Goal: Transaction & Acquisition: Purchase product/service

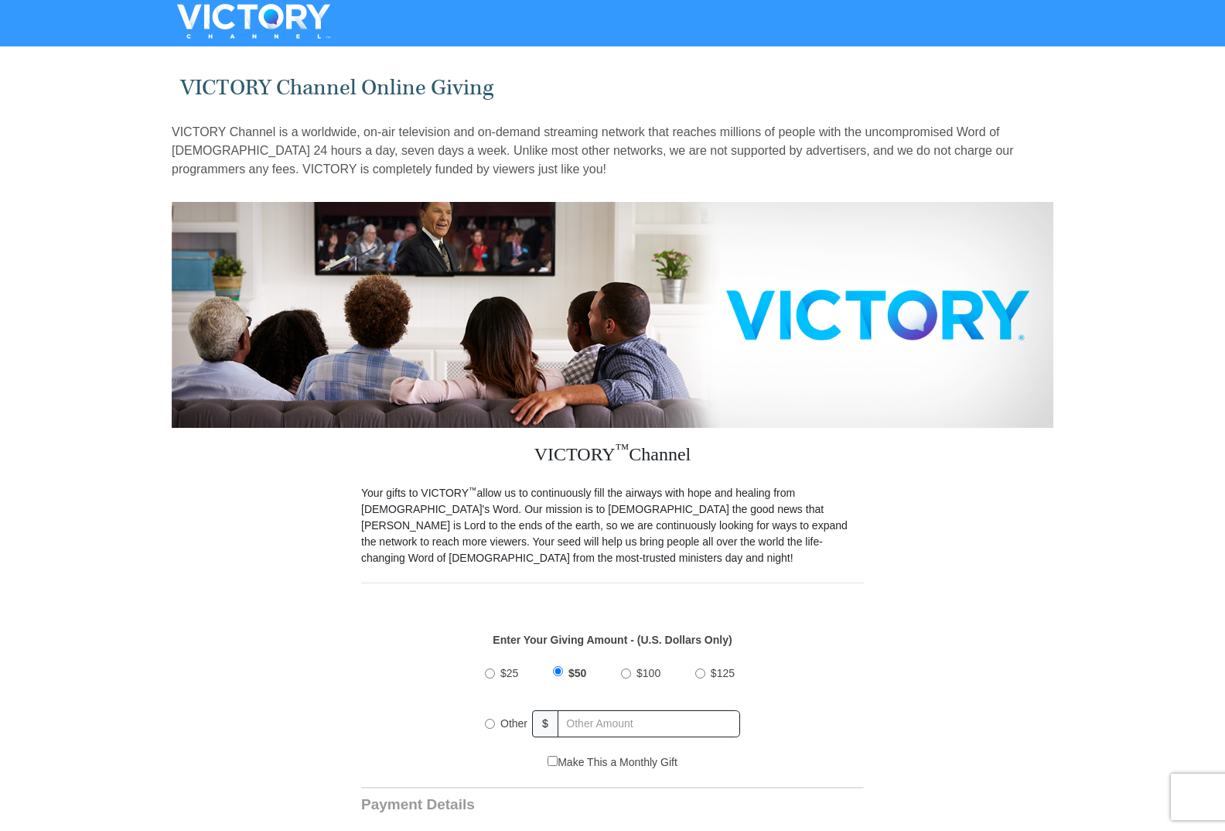
click at [491, 718] on input "Other" at bounding box center [490, 723] width 10 height 10
radio input "true"
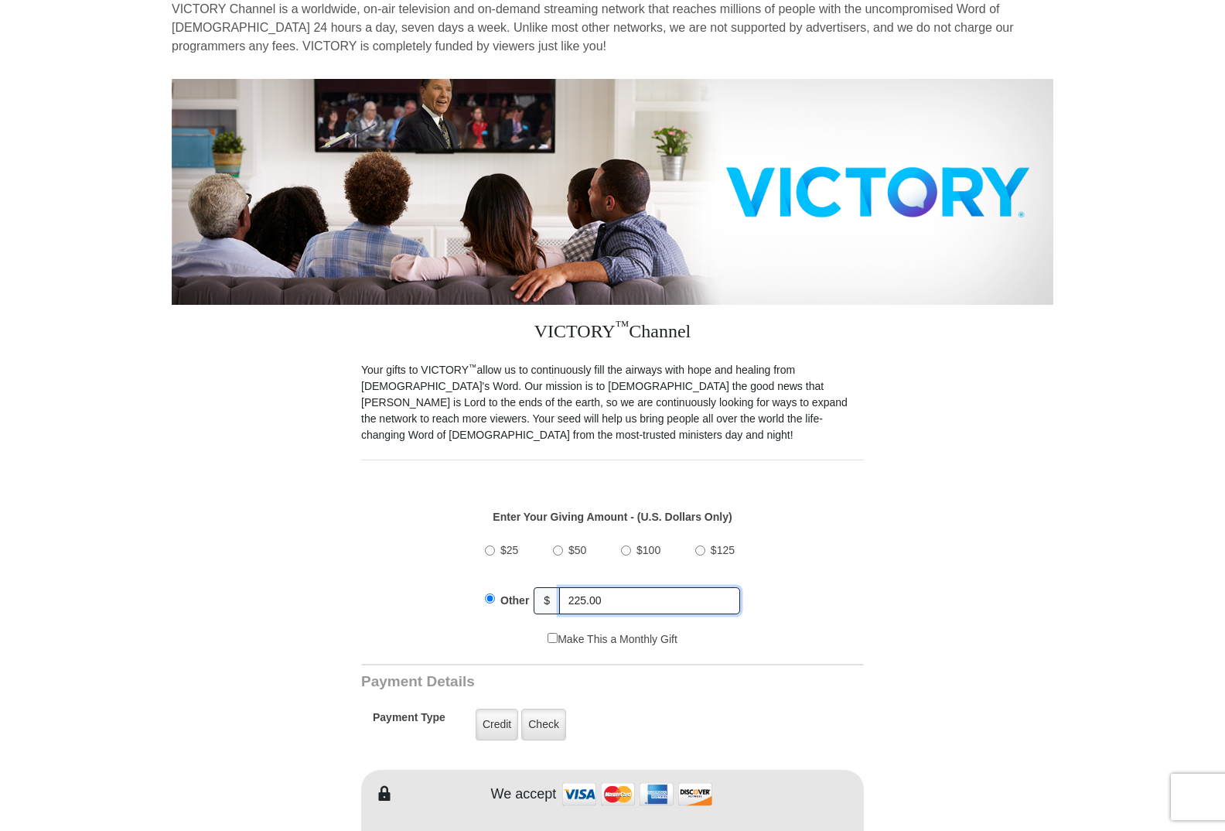
scroll to position [464, 0]
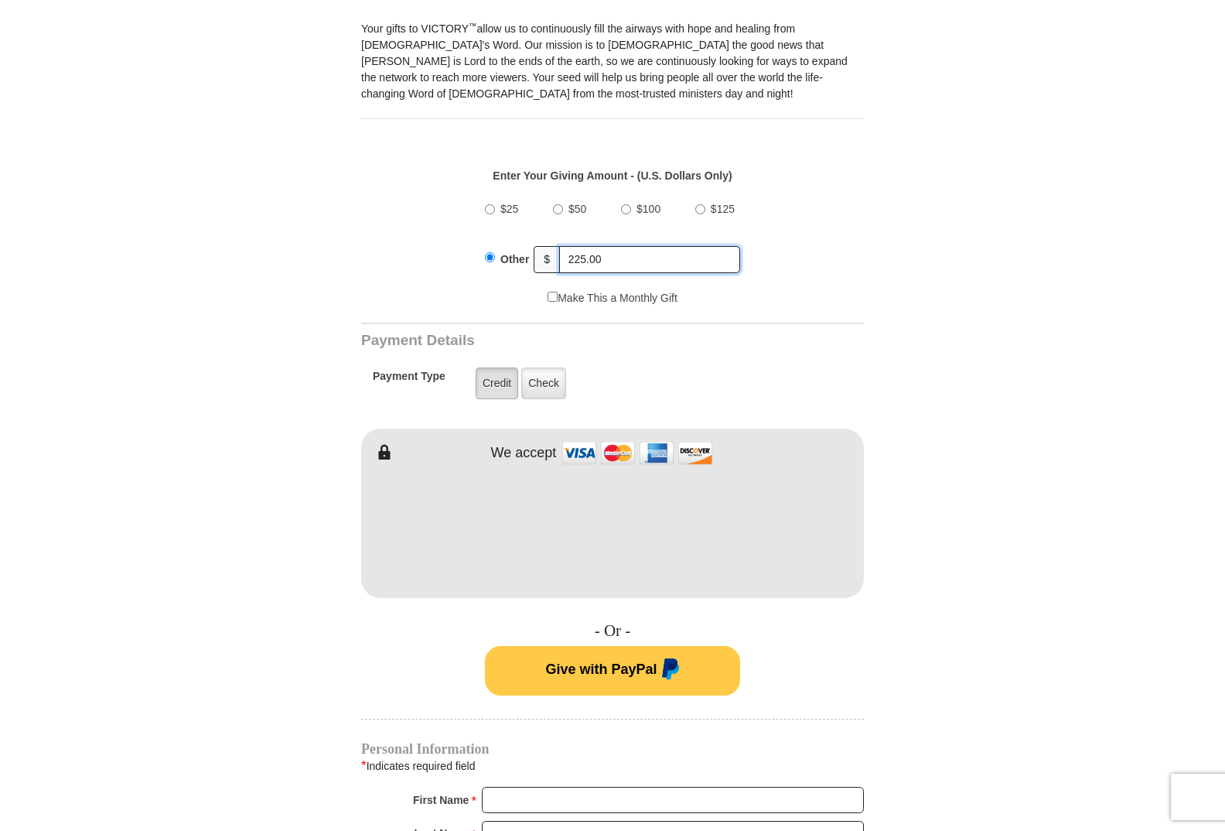
type input "225.00"
click at [498, 369] on label "Credit" at bounding box center [497, 383] width 43 height 32
click at [0, 0] on input "Credit" at bounding box center [0, 0] width 0 height 0
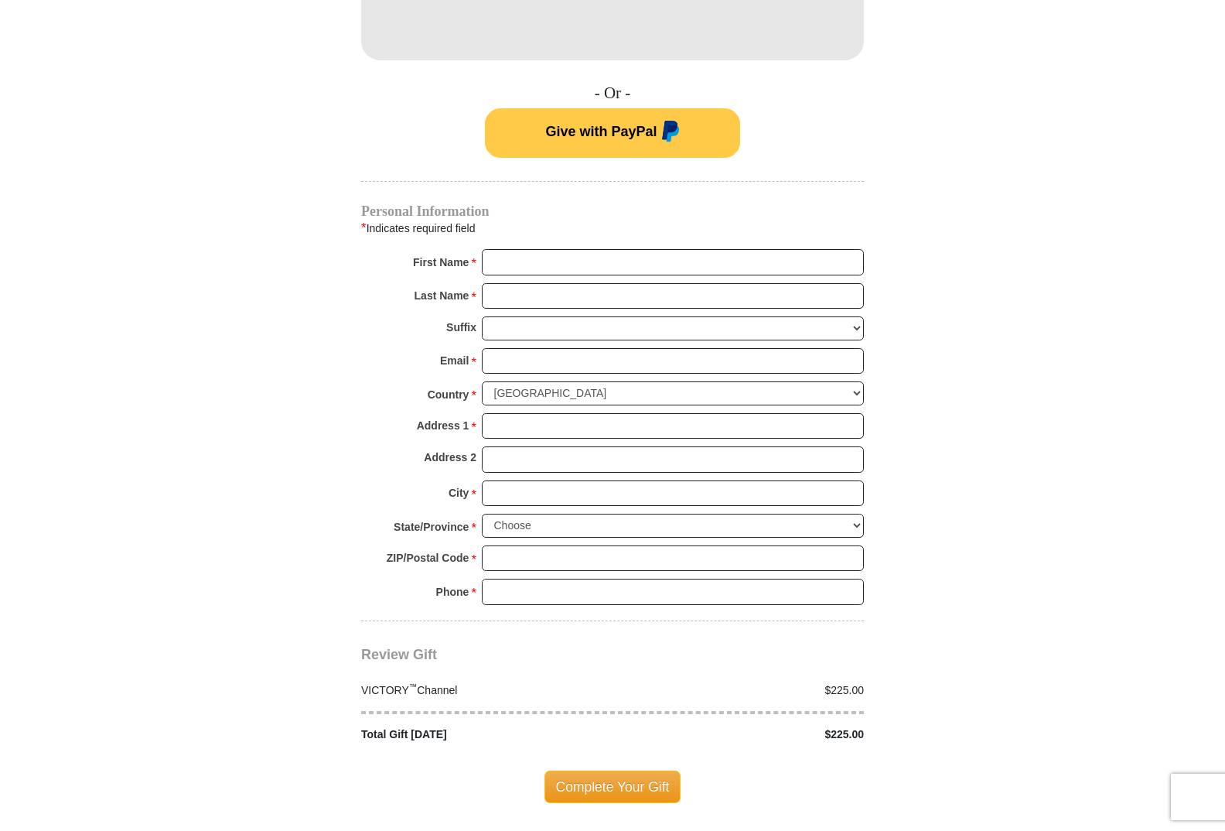
scroll to position [1005, 0]
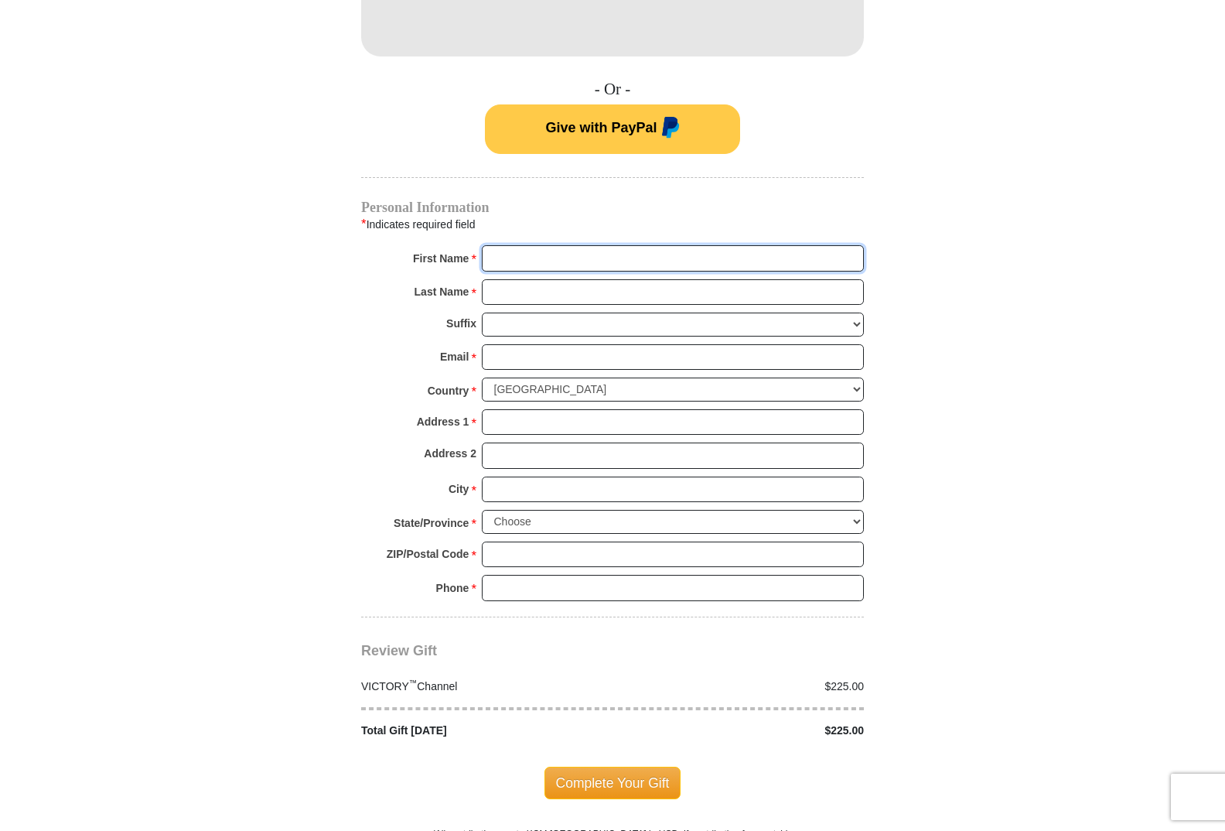
click at [506, 245] on input "First Name *" at bounding box center [673, 258] width 382 height 26
type input "[PERSON_NAME]"
click at [506, 344] on input "Email *" at bounding box center [673, 357] width 382 height 26
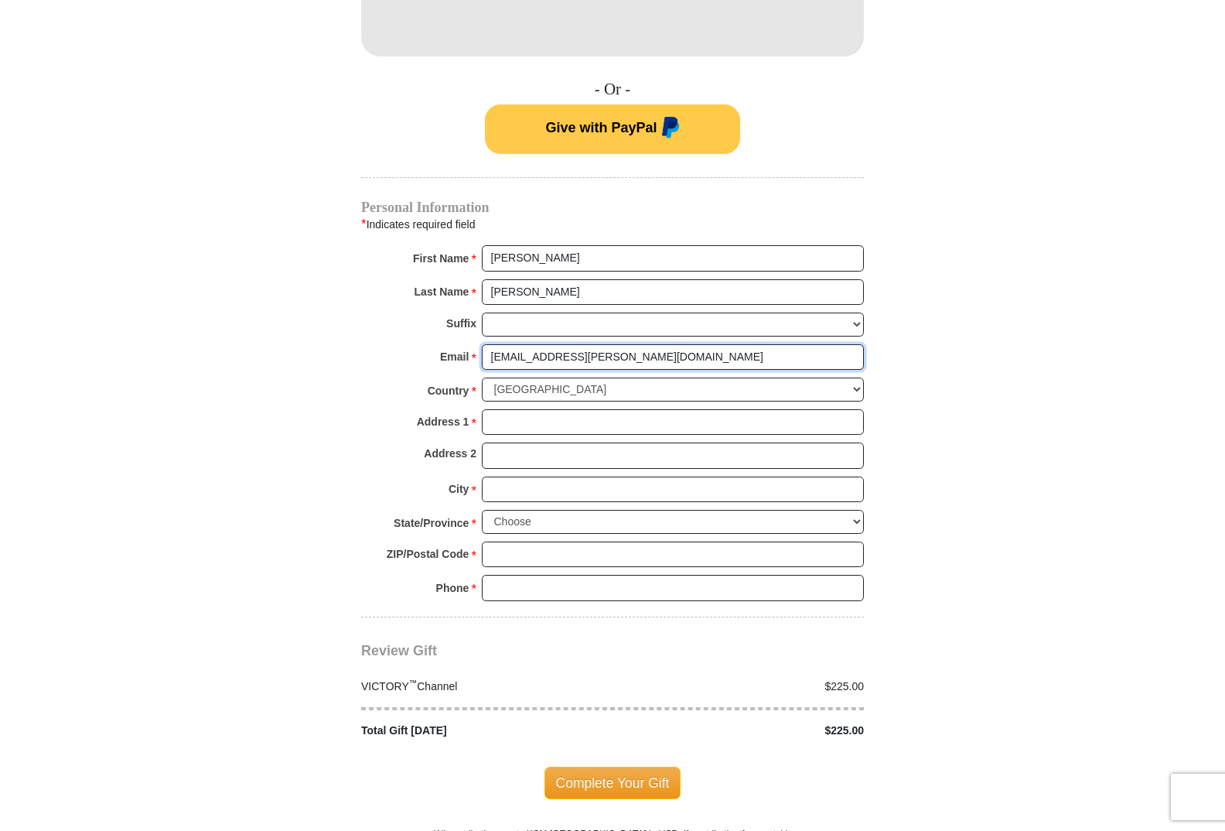
type input "[EMAIL_ADDRESS][PERSON_NAME][DOMAIN_NAME]"
click at [747, 409] on input "Address 1 *" at bounding box center [673, 422] width 382 height 26
type input "[STREET_ADDRESS]"
click at [531, 478] on input "City *" at bounding box center [673, 489] width 382 height 26
type input "[GEOGRAPHIC_DATA]"
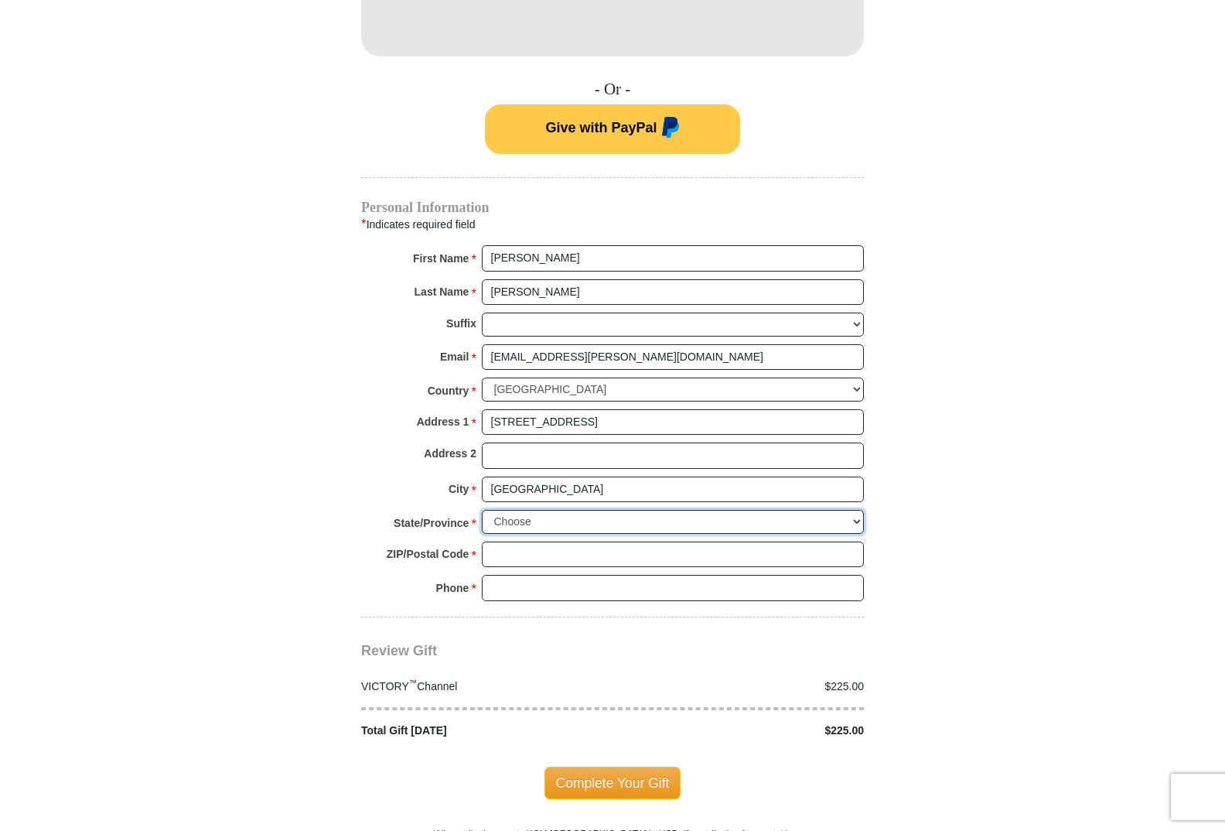
click at [855, 510] on select "Choose [US_STATE] [US_STATE] [US_STATE] [US_STATE] [US_STATE] Armed Forces Amer…" at bounding box center [673, 522] width 382 height 24
select select "[GEOGRAPHIC_DATA]"
click at [482, 510] on select "Choose [US_STATE] [US_STATE] [US_STATE] [US_STATE] [US_STATE] Armed Forces Amer…" at bounding box center [673, 522] width 382 height 24
click at [516, 541] on input "ZIP/Postal Code *" at bounding box center [673, 554] width 382 height 26
type input "77845"
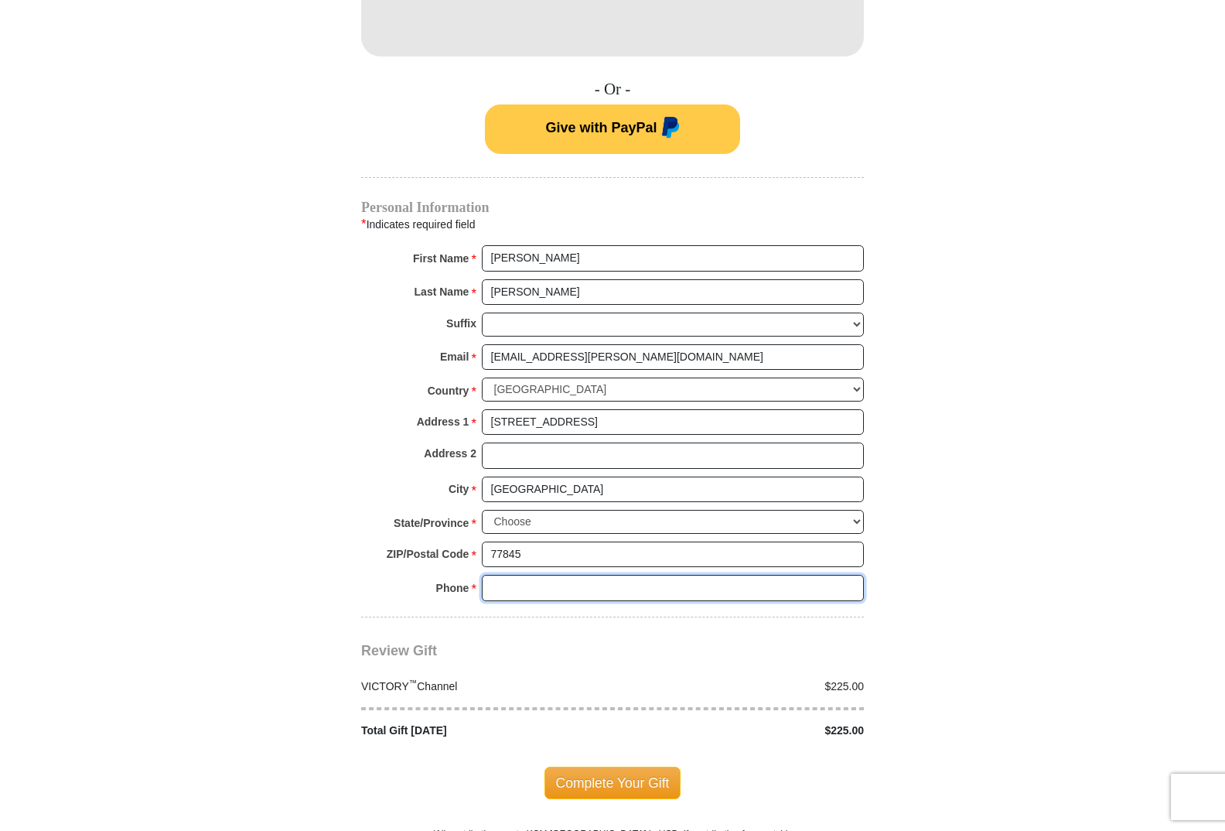
click at [508, 575] on input "Phone * *" at bounding box center [673, 588] width 382 height 26
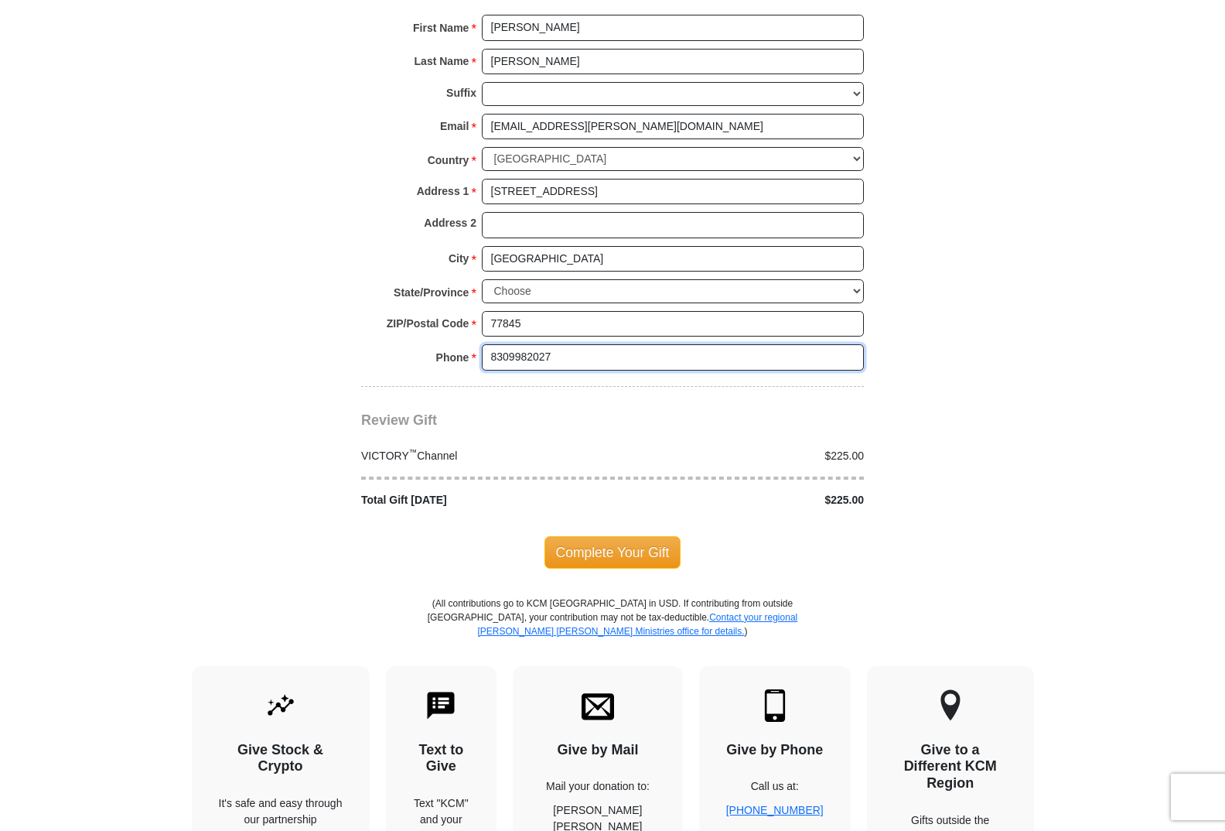
scroll to position [1237, 0]
type input "8309982027"
click at [610, 534] on span "Complete Your Gift" at bounding box center [612, 550] width 137 height 32
